Goal: Navigation & Orientation: Find specific page/section

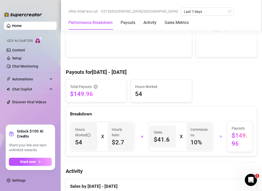
scroll to position [236, 0]
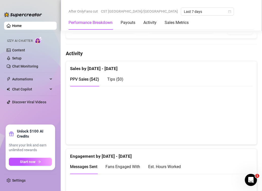
click at [117, 79] on span "Tips ( $0 )" at bounding box center [115, 79] width 16 height 5
click at [86, 80] on span "PPV Sales ( $42 )" at bounding box center [84, 79] width 29 height 5
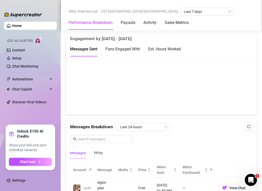
click at [167, 48] on div "Est. Hours Worked" at bounding box center [164, 49] width 33 height 6
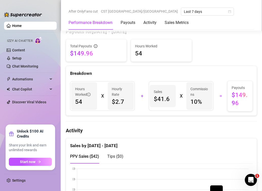
scroll to position [236, 0]
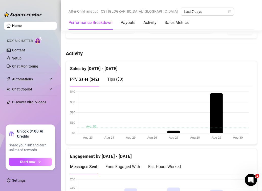
drag, startPoint x: 166, startPoint y: 166, endPoint x: 188, endPoint y: 132, distance: 39.8
click at [166, 165] on div "Est. Hours Worked" at bounding box center [164, 167] width 33 height 6
